Goal: Information Seeking & Learning: Learn about a topic

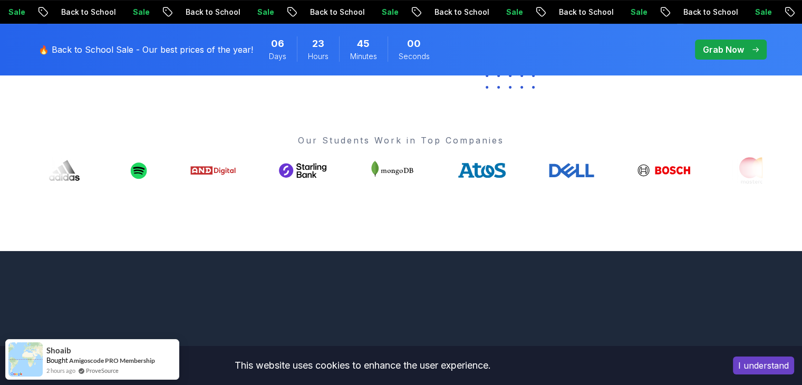
scroll to position [381, 0]
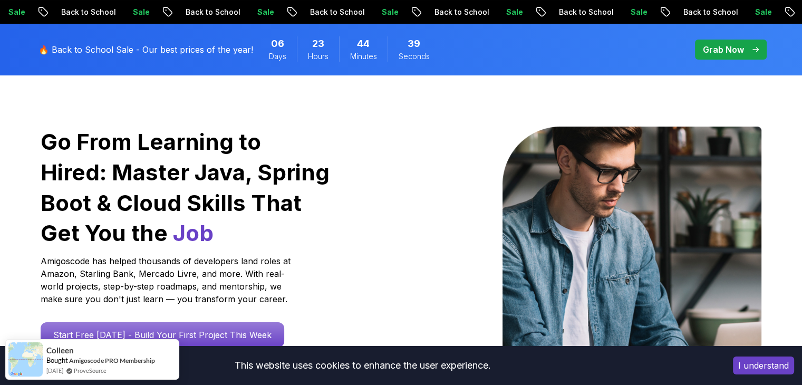
scroll to position [0, 0]
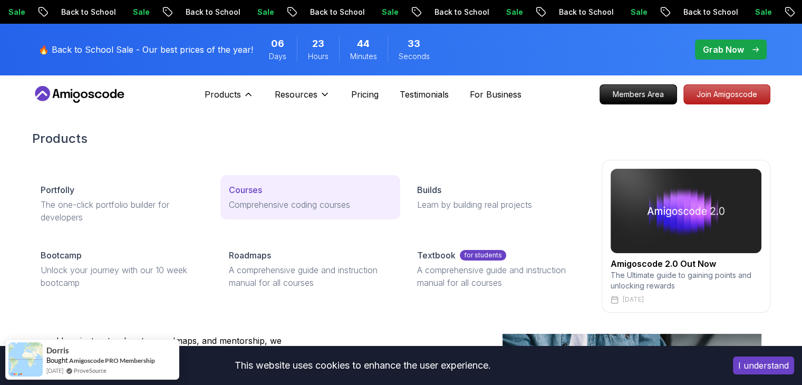
click at [296, 186] on div "Courses" at bounding box center [310, 189] width 163 height 13
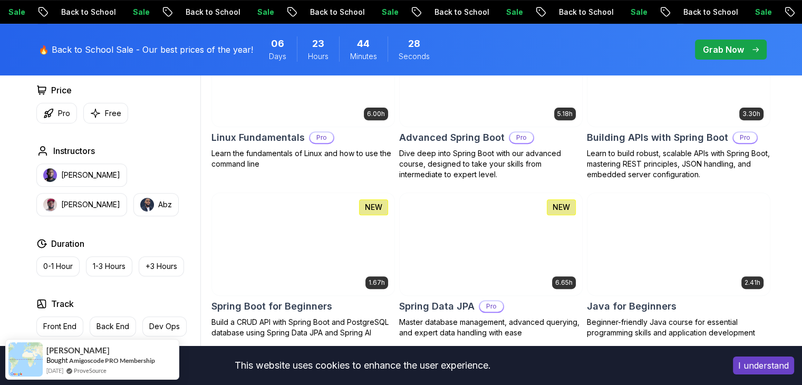
scroll to position [384, 0]
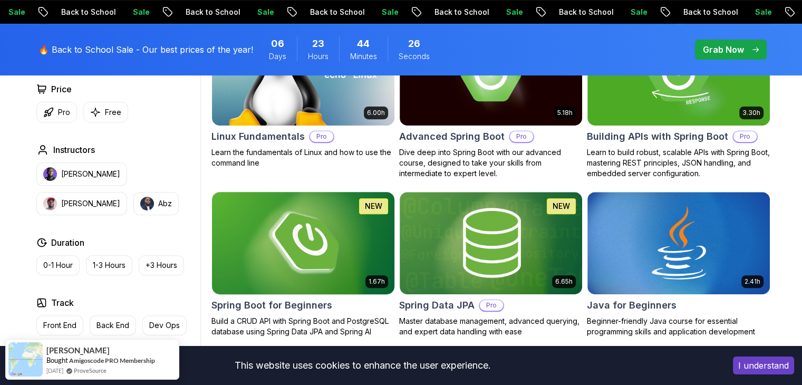
click at [332, 235] on img at bounding box center [302, 242] width 191 height 107
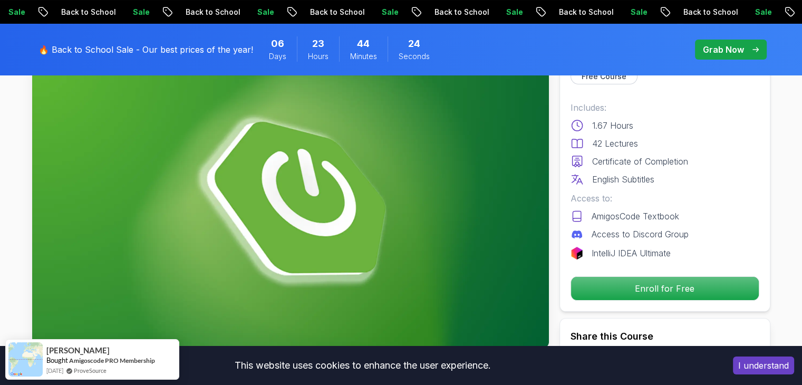
scroll to position [81, 0]
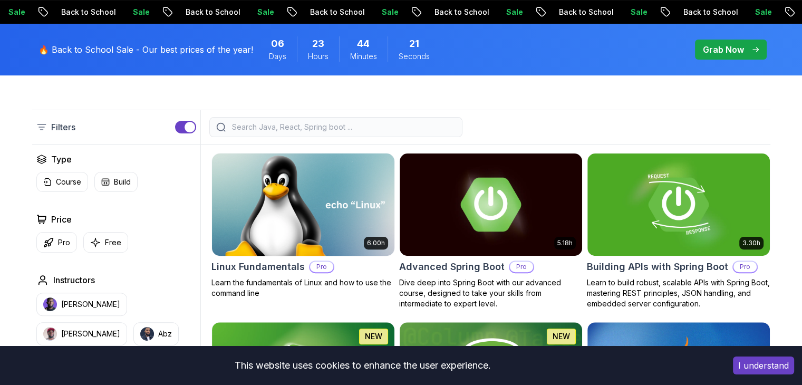
scroll to position [253, 0]
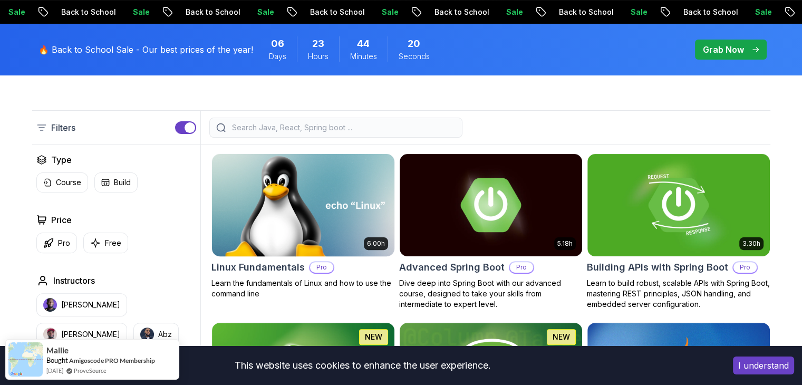
click at [327, 213] on img at bounding box center [302, 204] width 191 height 107
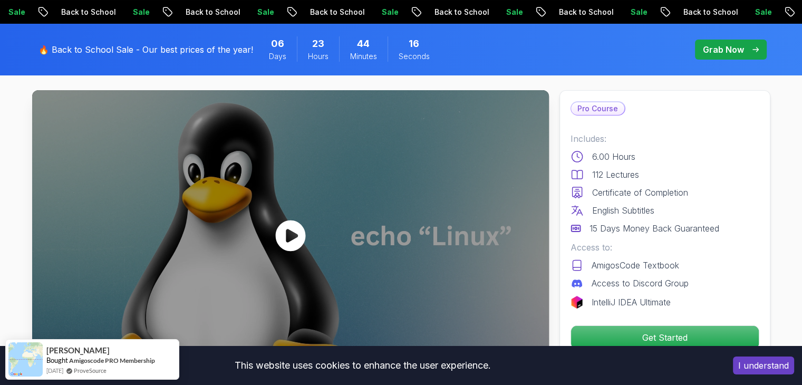
scroll to position [40, 0]
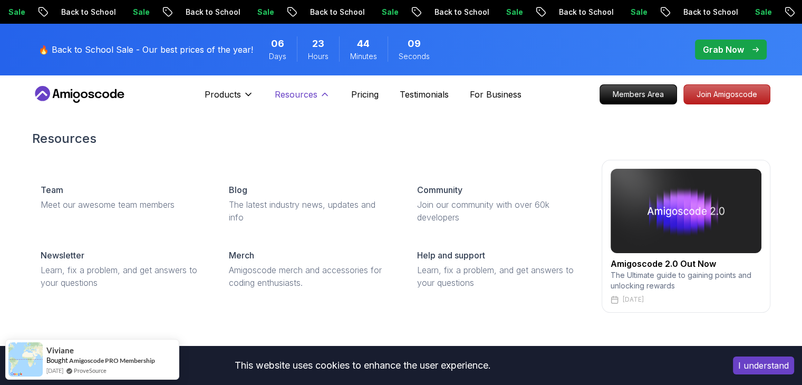
click at [302, 91] on p "Resources" at bounding box center [296, 94] width 43 height 13
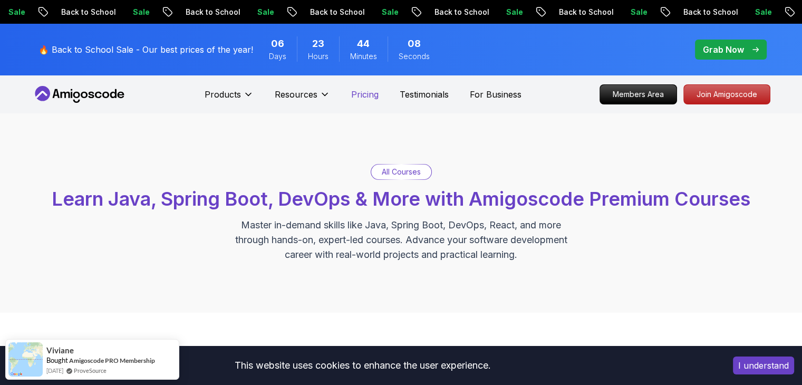
click at [361, 98] on p "Pricing" at bounding box center [364, 94] width 27 height 13
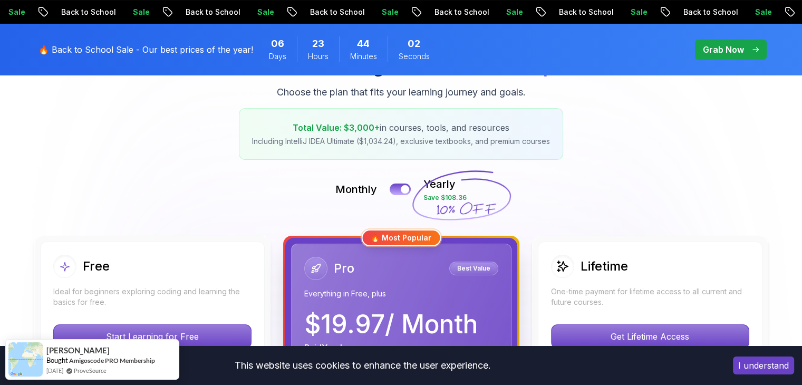
scroll to position [150, 0]
click at [405, 189] on div at bounding box center [405, 189] width 9 height 9
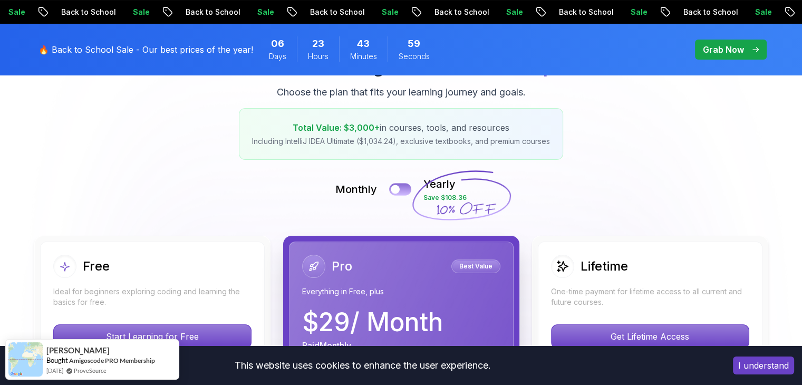
click at [405, 189] on button at bounding box center [400, 189] width 22 height 12
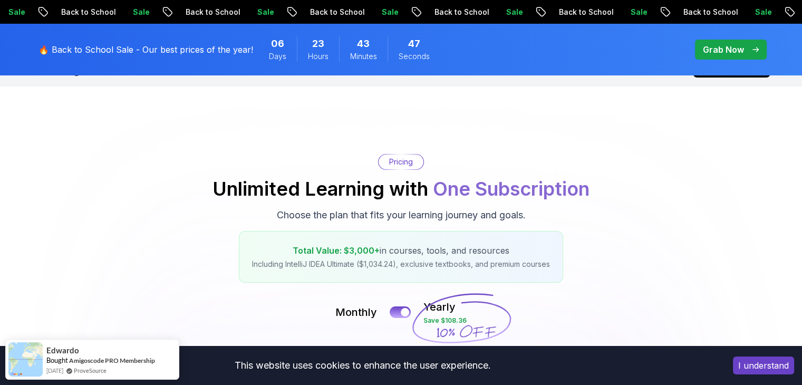
scroll to position [0, 0]
